Goal: Task Accomplishment & Management: Manage account settings

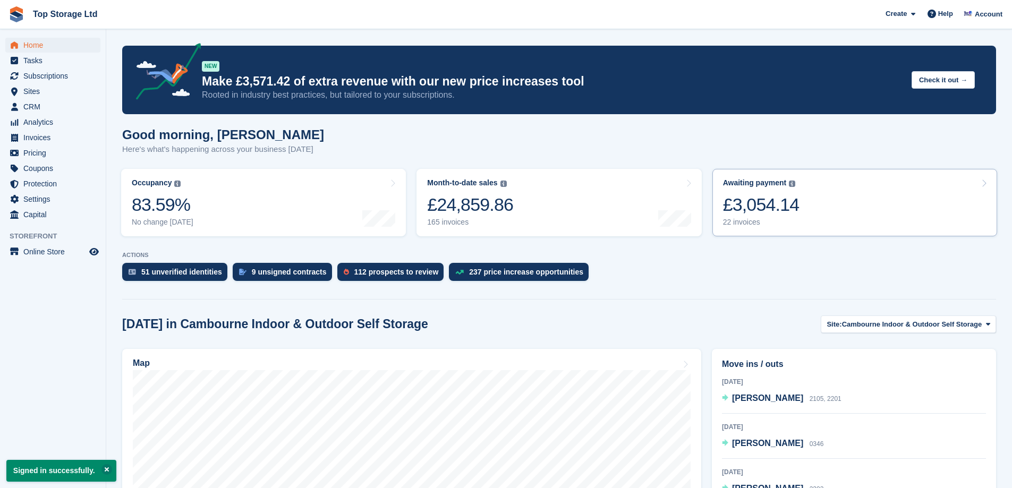
click at [901, 217] on link "Awaiting payment The total outstanding balance on all open invoices. £3,054.14 …" at bounding box center [855, 202] width 285 height 67
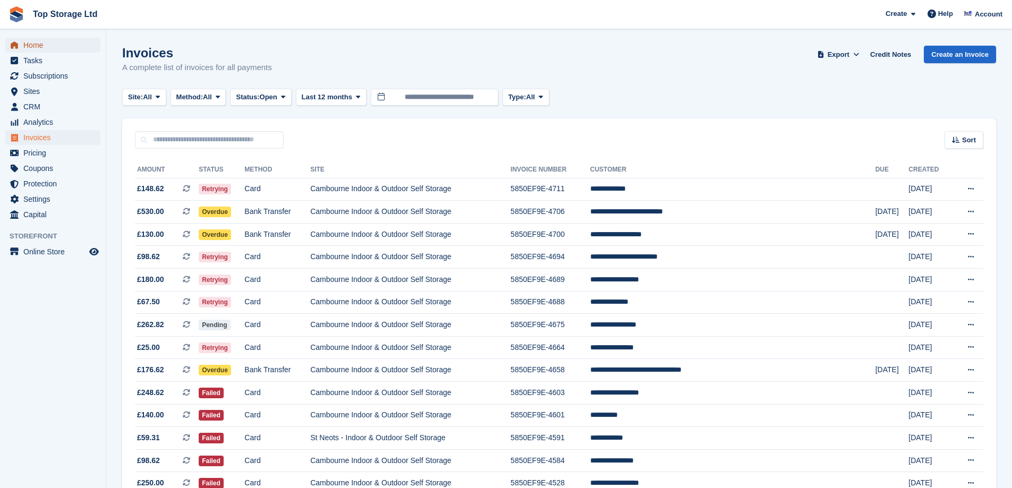
click at [27, 48] on span "Home" at bounding box center [55, 45] width 64 height 15
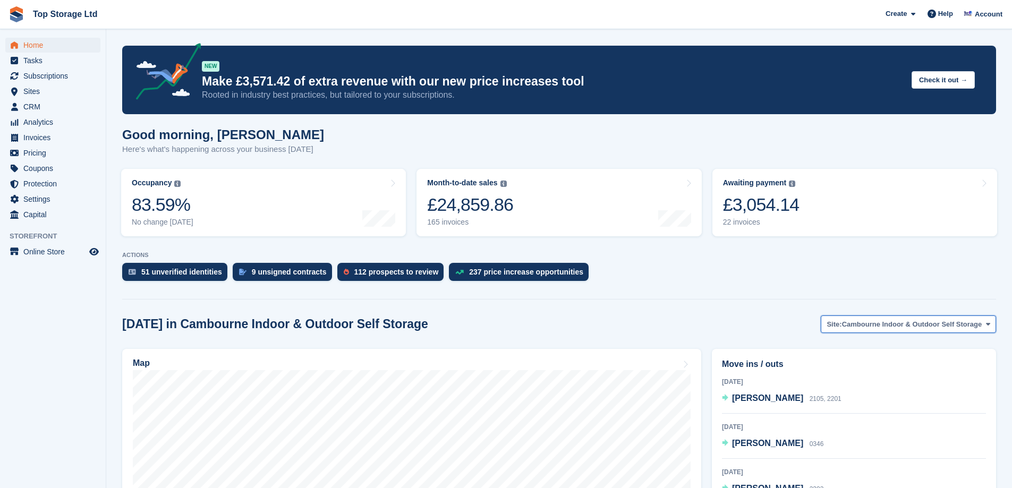
click at [892, 326] on span "Cambourne Indoor & Outdoor Self Storage" at bounding box center [912, 324] width 140 height 11
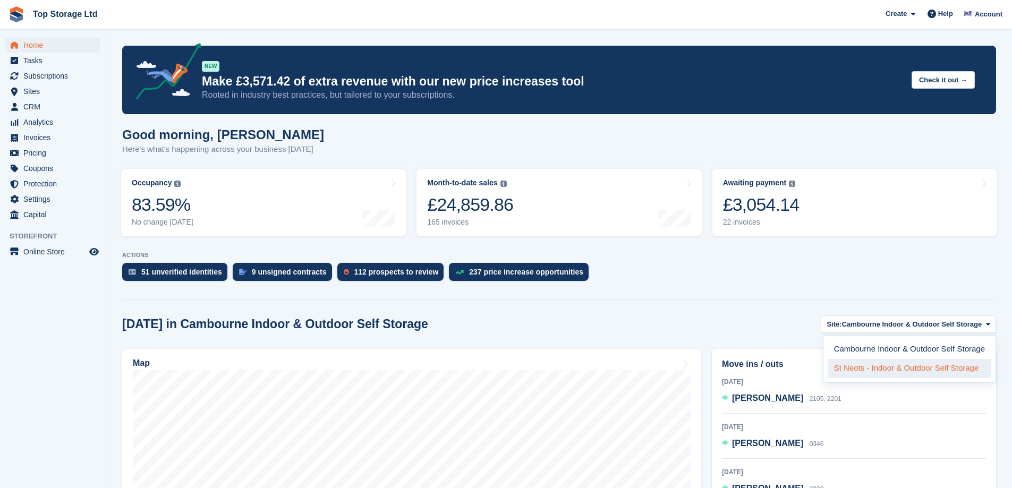
click at [895, 370] on link "St Neots - Indoor & Outdoor Self Storage" at bounding box center [910, 368] width 164 height 19
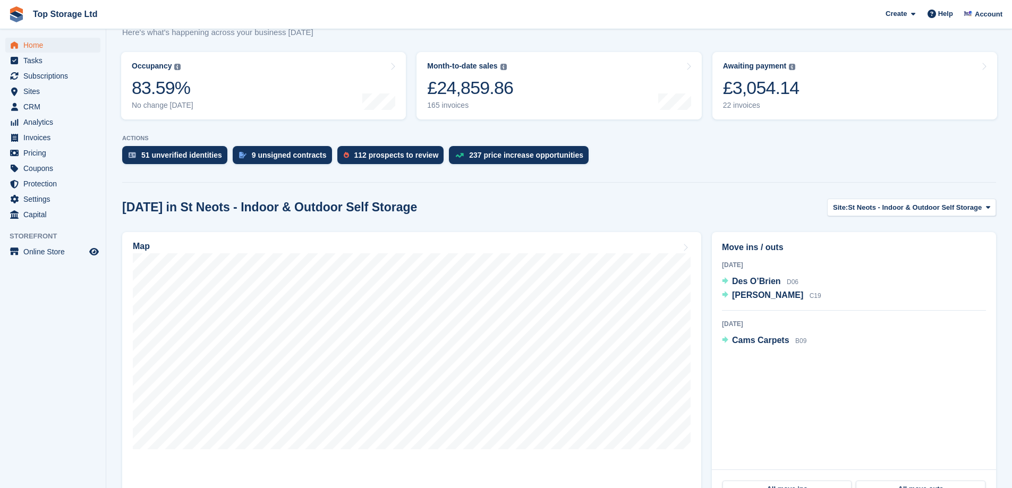
scroll to position [319, 0]
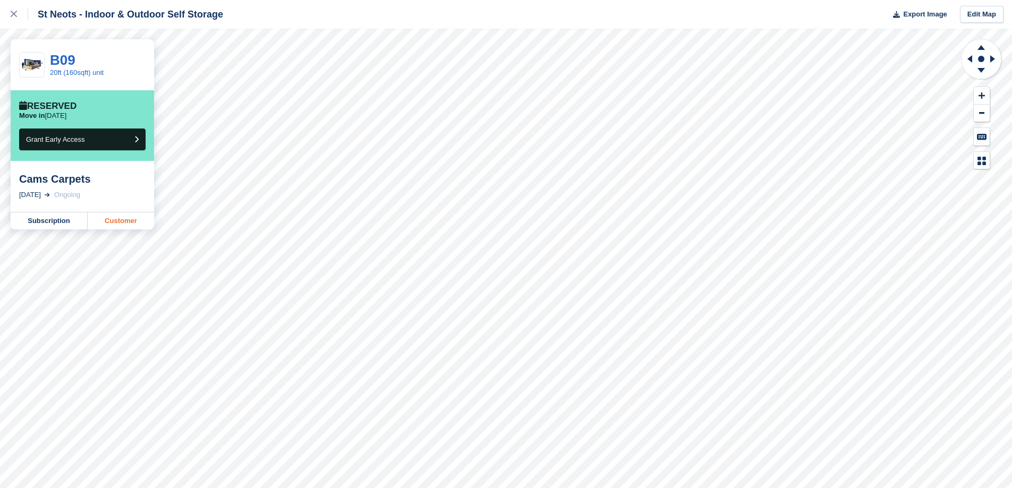
click at [106, 224] on link "Customer" at bounding box center [121, 221] width 66 height 17
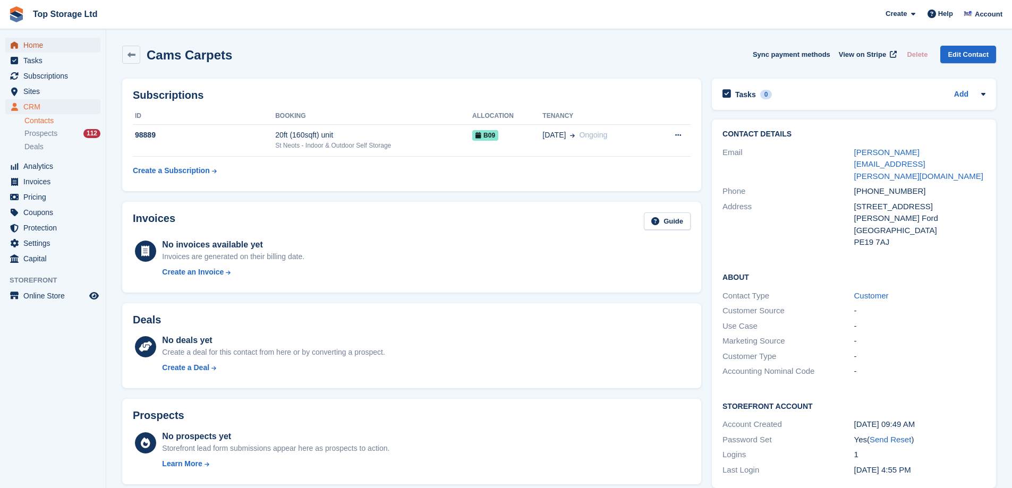
click at [48, 40] on span "Home" at bounding box center [55, 45] width 64 height 15
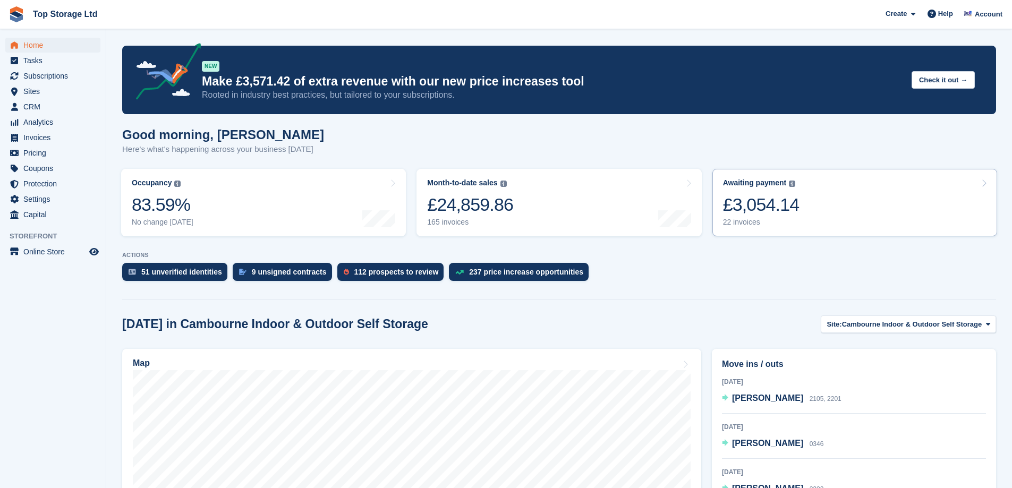
click at [856, 207] on link "Awaiting payment The total outstanding balance on all open invoices. £3,054.14 …" at bounding box center [855, 202] width 285 height 67
click at [952, 326] on span "Cambourne Indoor & Outdoor Self Storage" at bounding box center [912, 324] width 140 height 11
click at [862, 376] on link "St Neots - Indoor & Outdoor Self Storage" at bounding box center [910, 368] width 164 height 19
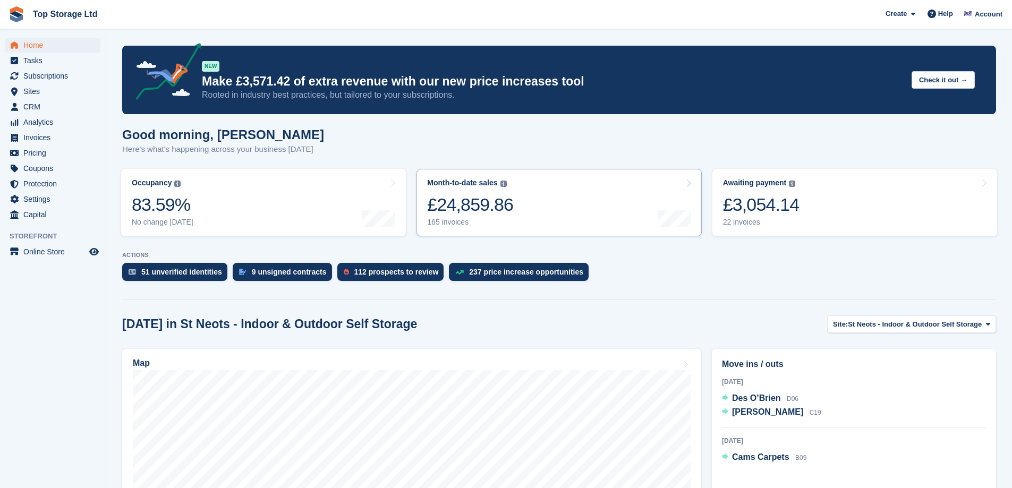
scroll to position [106, 0]
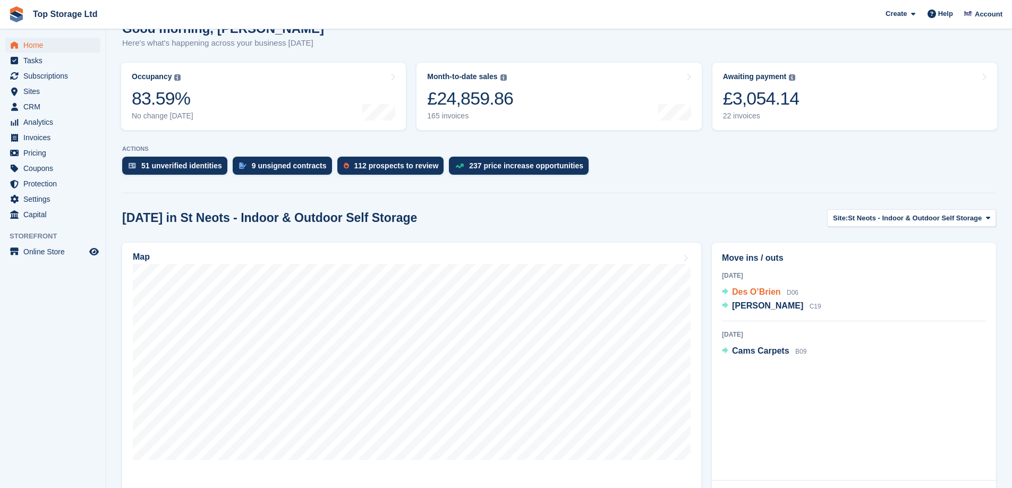
click at [749, 294] on span "Des O’Brien" at bounding box center [756, 291] width 49 height 9
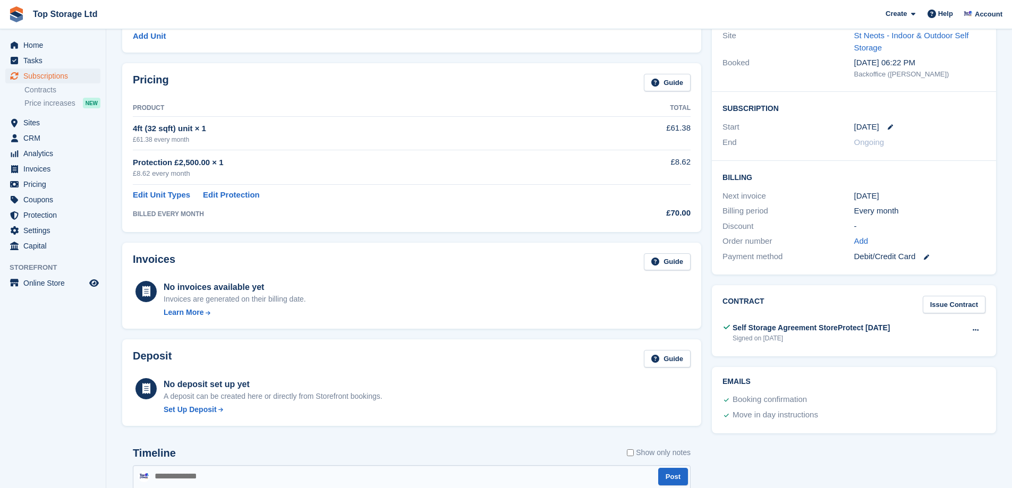
scroll to position [53, 0]
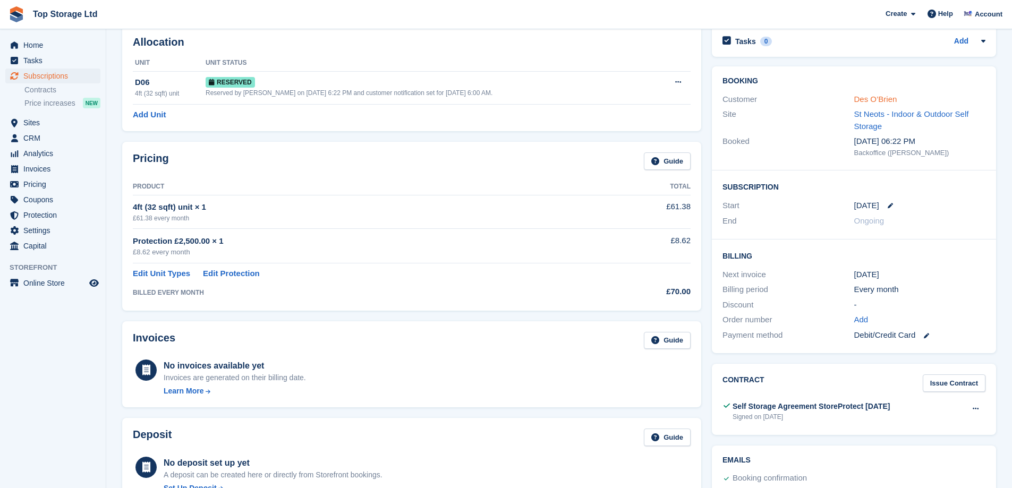
click at [868, 98] on link "Des O’Brien" at bounding box center [875, 99] width 43 height 9
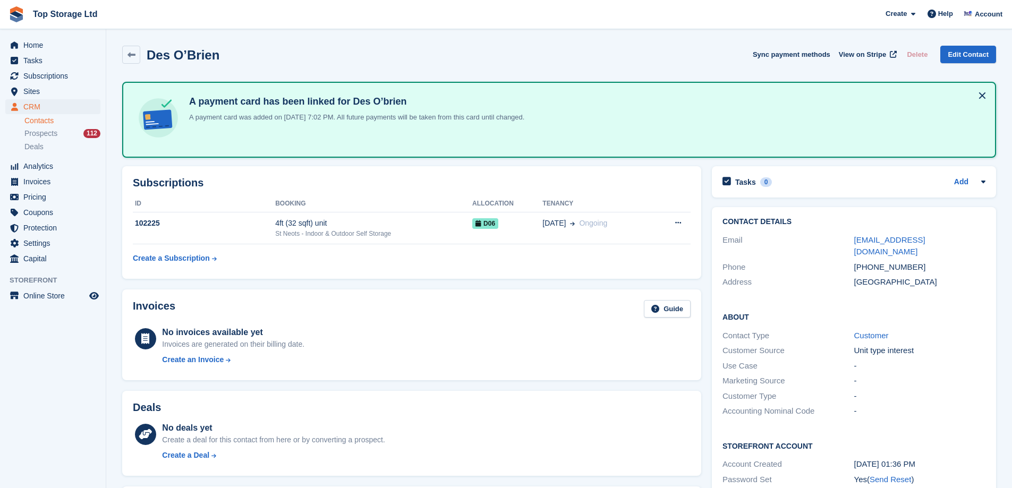
click at [44, 36] on div "Home Tasks Subscriptions Subscriptions Subscriptions Contracts Price increases …" at bounding box center [53, 149] width 106 height 233
click at [44, 42] on span "Home" at bounding box center [55, 45] width 64 height 15
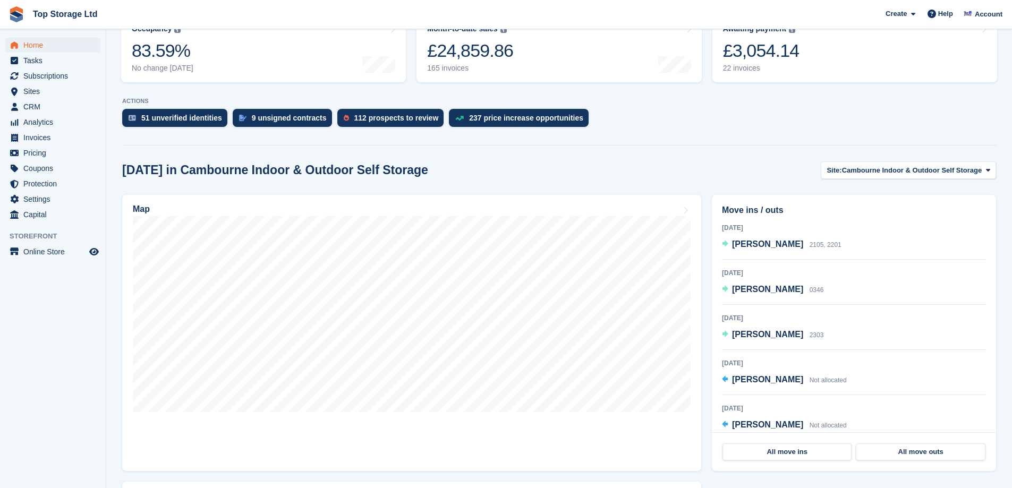
scroll to position [213, 0]
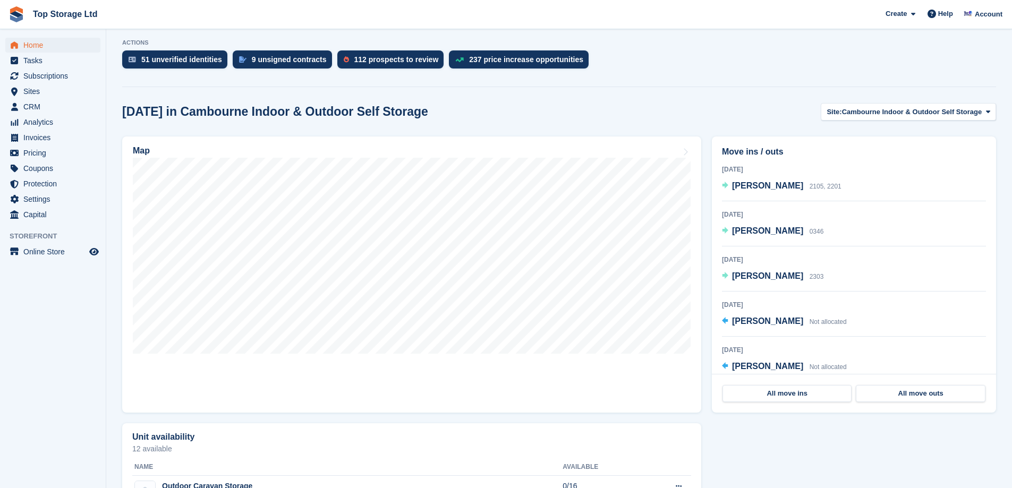
click at [769, 108] on div "[DATE] in Cambourne Indoor & Outdoor Self Storage Site: Cambourne Indoor & Outd…" at bounding box center [559, 112] width 874 height 18
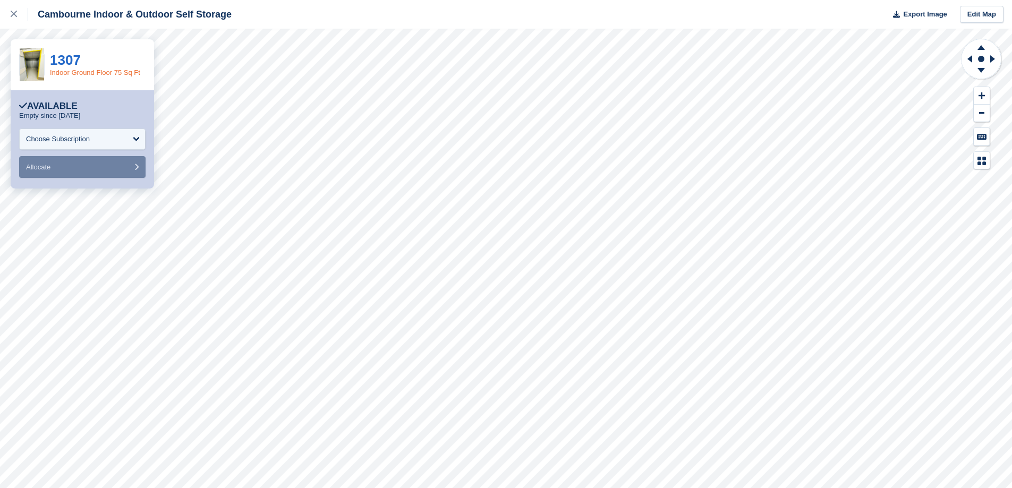
click at [93, 74] on link "Indoor Ground Floor 75 Sq Ft" at bounding box center [95, 73] width 90 height 8
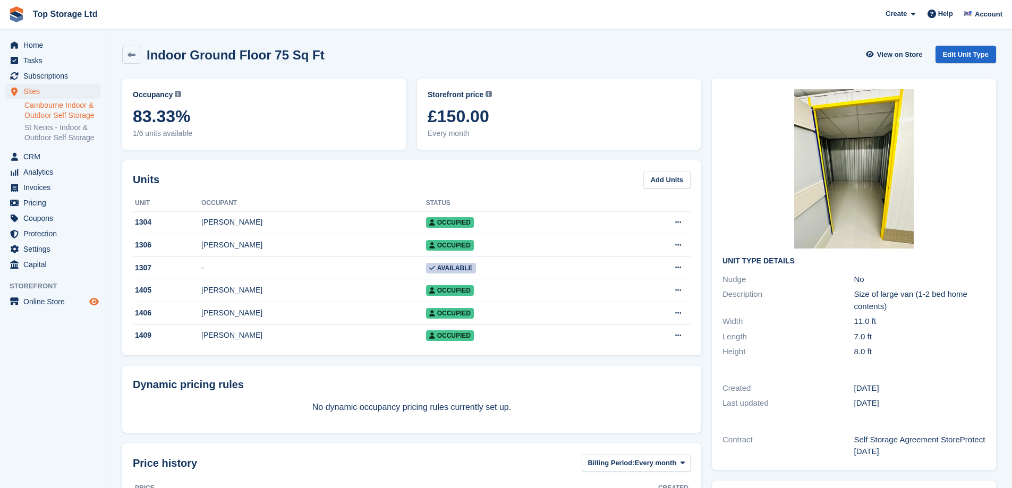
click at [91, 307] on span "Preview store" at bounding box center [94, 301] width 13 height 13
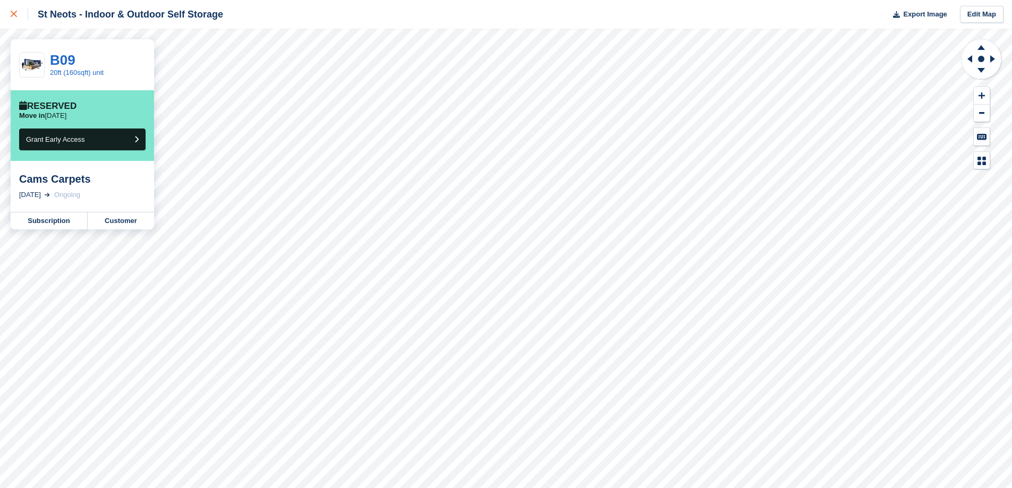
click at [12, 18] on div at bounding box center [20, 14] width 18 height 13
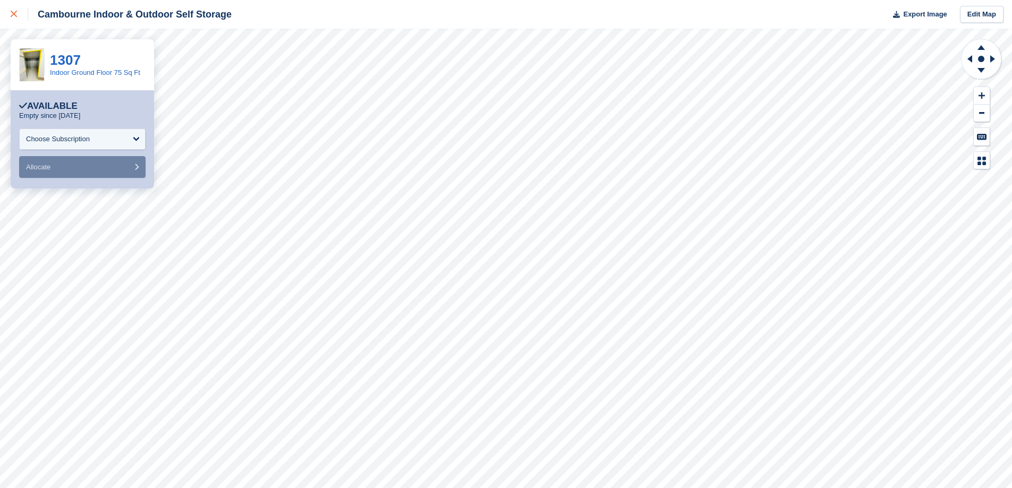
click at [15, 12] on icon at bounding box center [14, 14] width 6 height 6
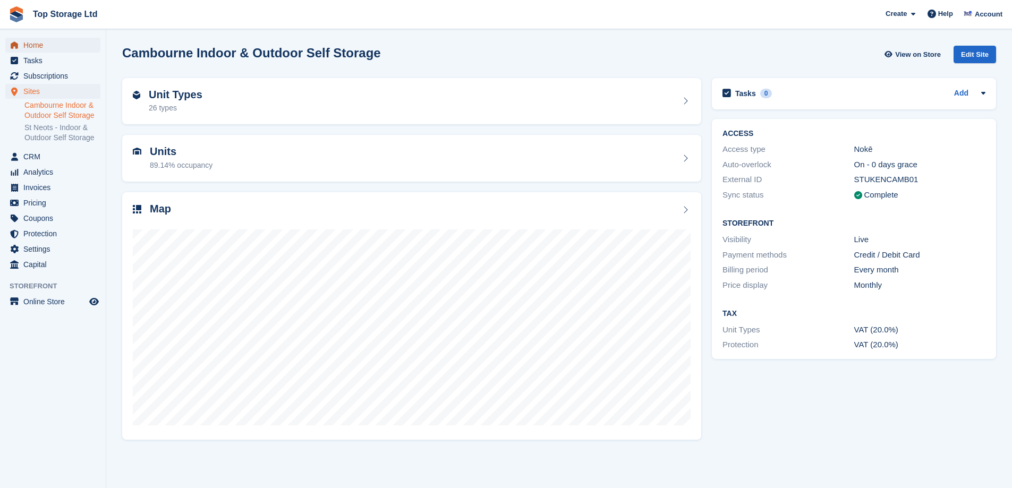
click at [48, 45] on span "Home" at bounding box center [55, 45] width 64 height 15
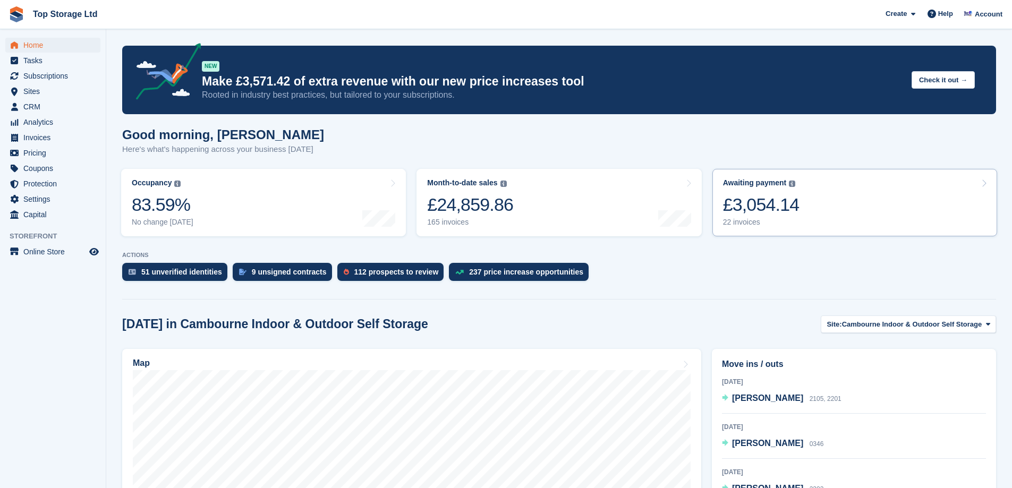
click at [778, 213] on div "£3,054.14" at bounding box center [761, 205] width 77 height 22
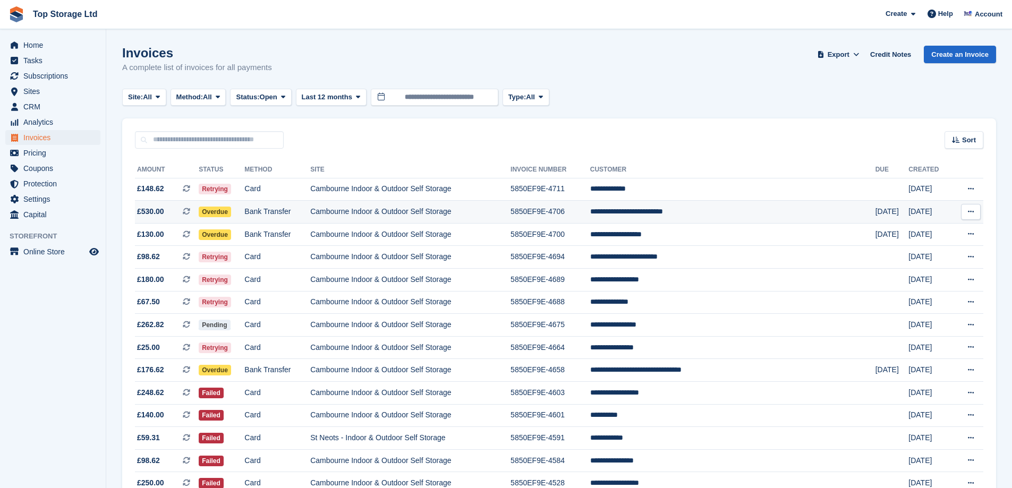
click at [463, 215] on td "Cambourne Indoor & Outdoor Self Storage" at bounding box center [410, 212] width 200 height 23
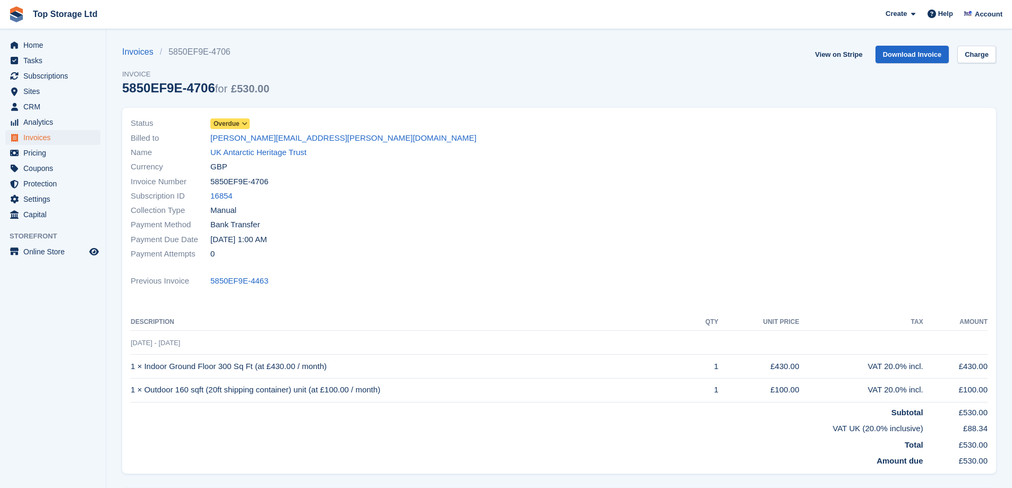
drag, startPoint x: 0, startPoint y: 0, endPoint x: 240, endPoint y: 124, distance: 270.2
click at [241, 124] on span at bounding box center [245, 124] width 9 height 9
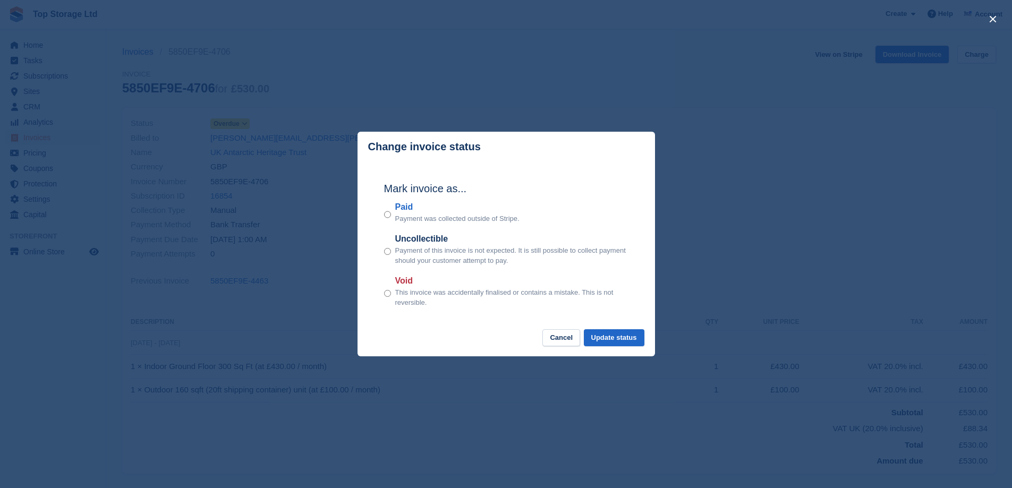
click at [619, 350] on footer "Cancel Update status" at bounding box center [507, 343] width 298 height 28
click at [618, 344] on button "Update status" at bounding box center [614, 338] width 61 height 18
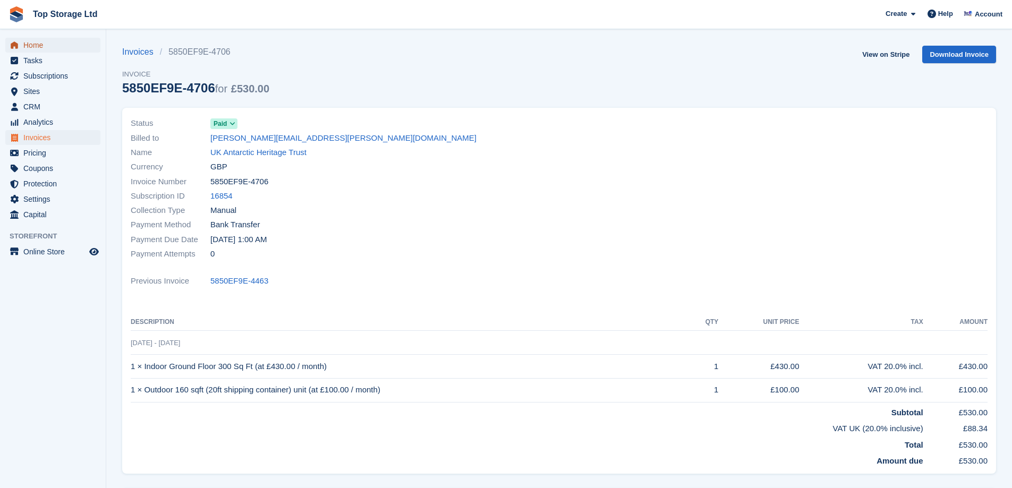
click at [38, 46] on span "Home" at bounding box center [55, 45] width 64 height 15
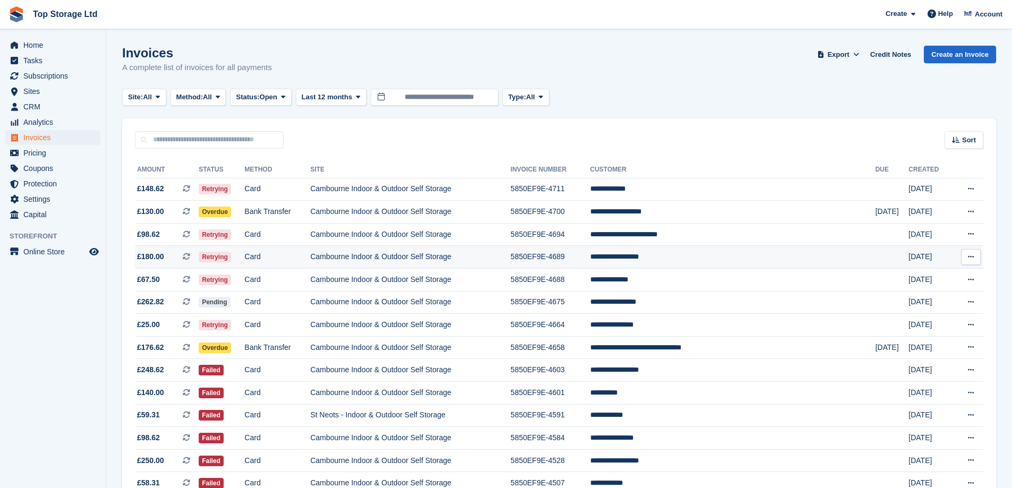
click at [425, 257] on td "Cambourne Indoor & Outdoor Self Storage" at bounding box center [410, 257] width 200 height 23
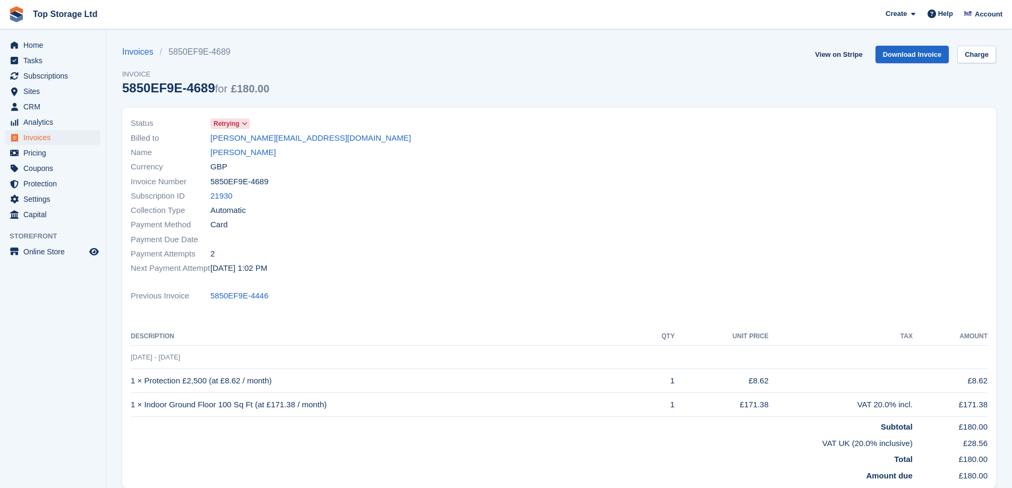
click at [243, 121] on icon at bounding box center [245, 124] width 6 height 6
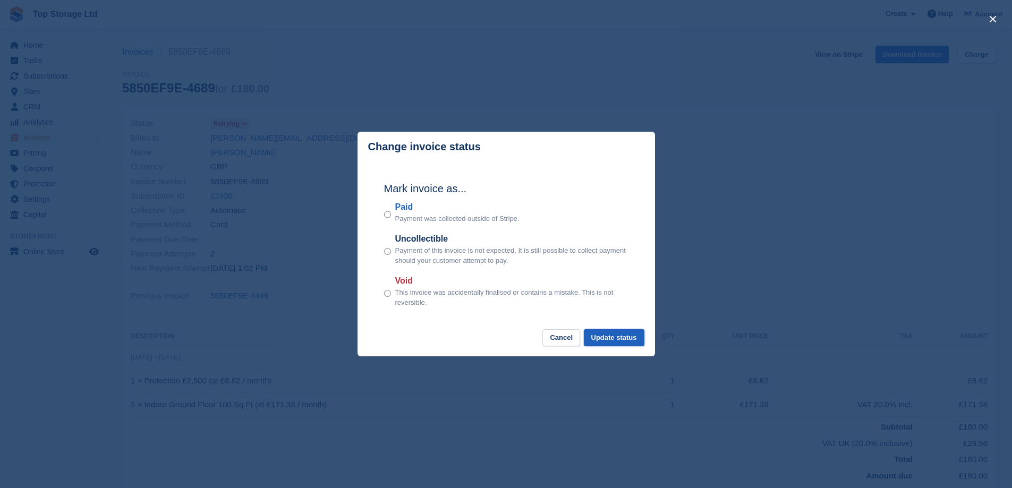
click at [612, 339] on button "Update status" at bounding box center [614, 338] width 61 height 18
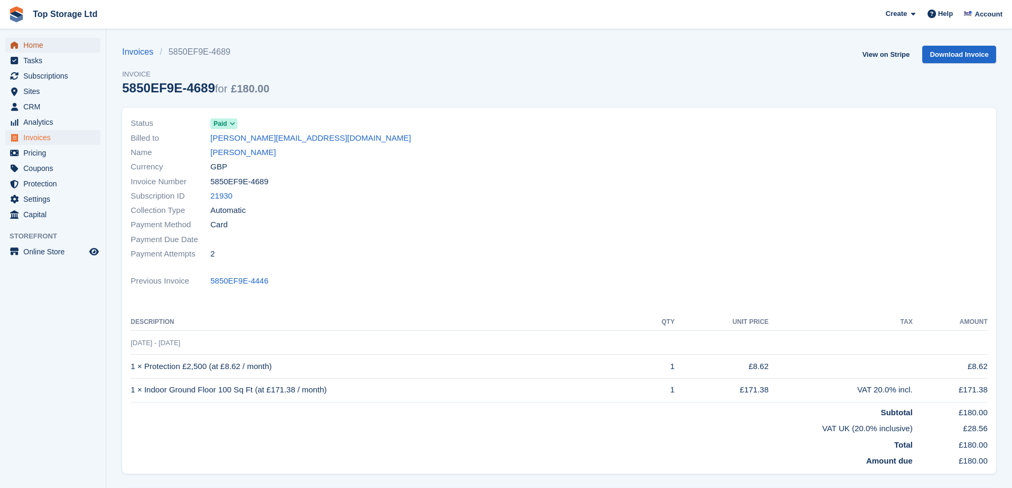
click at [44, 43] on span "Home" at bounding box center [55, 45] width 64 height 15
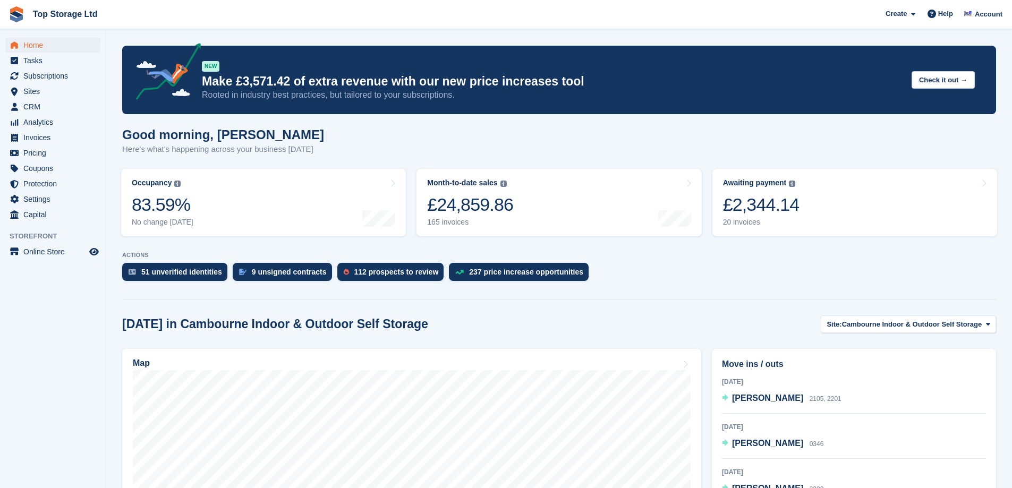
click at [806, 189] on link "Awaiting payment The total outstanding balance on all open invoices. £2,344.14 …" at bounding box center [855, 202] width 285 height 67
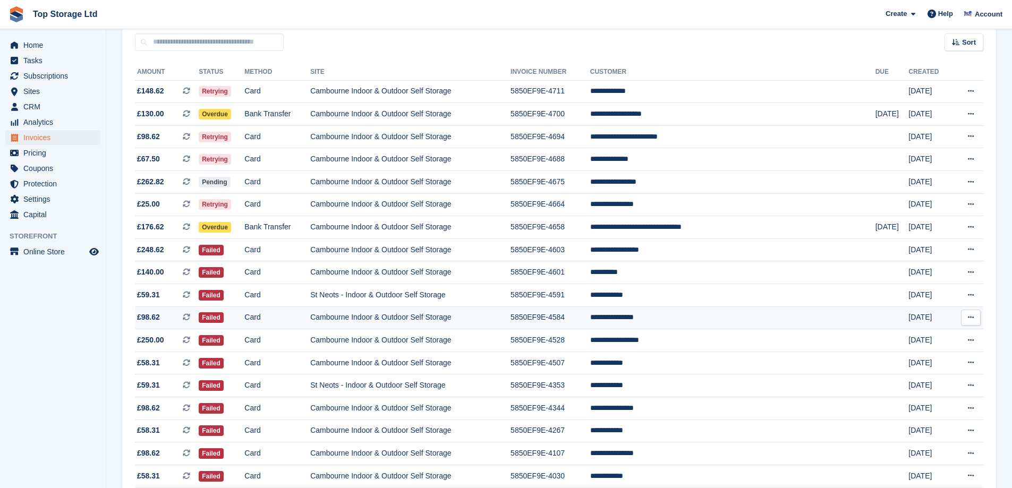
scroll to position [106, 0]
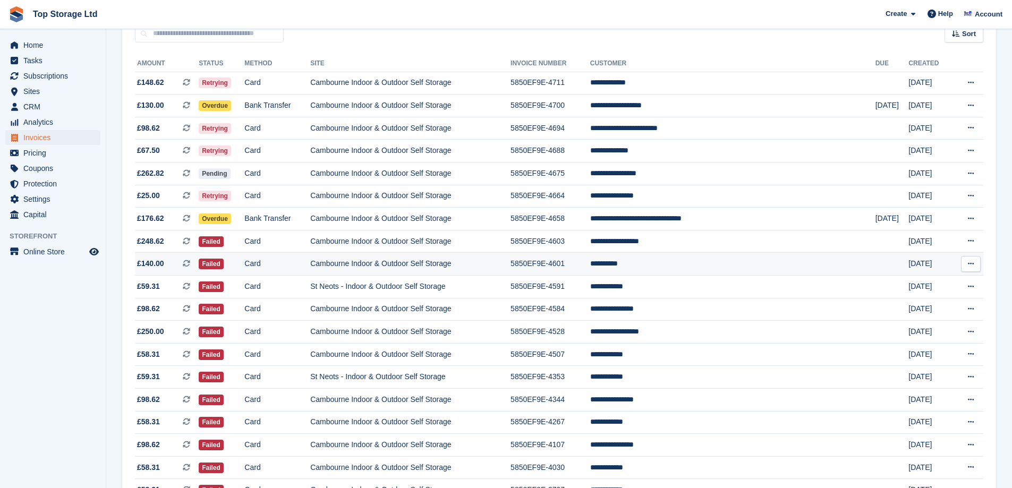
click at [380, 261] on td "Cambourne Indoor & Outdoor Self Storage" at bounding box center [410, 264] width 200 height 23
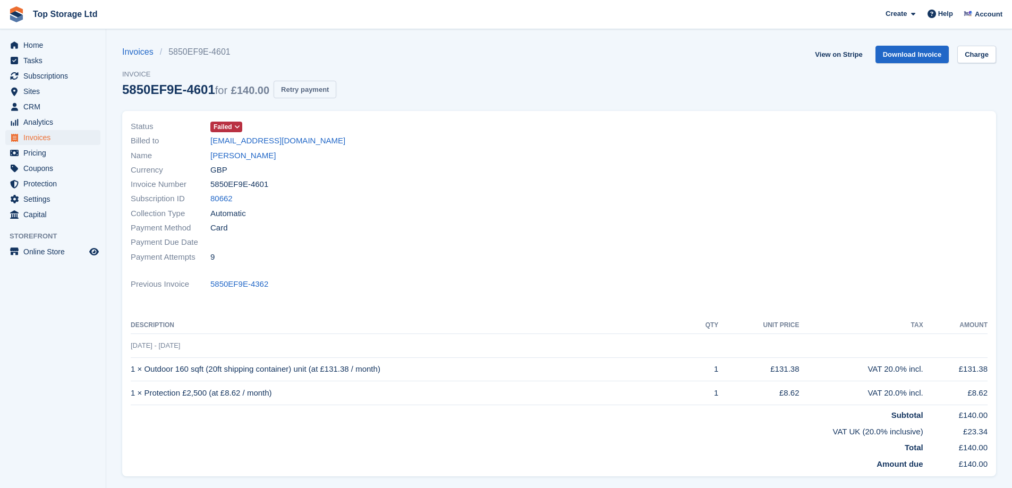
click at [314, 92] on button "Retry payment" at bounding box center [305, 90] width 63 height 18
click at [839, 55] on link "View on Stripe" at bounding box center [839, 55] width 56 height 18
